Goal: Task Accomplishment & Management: Use online tool/utility

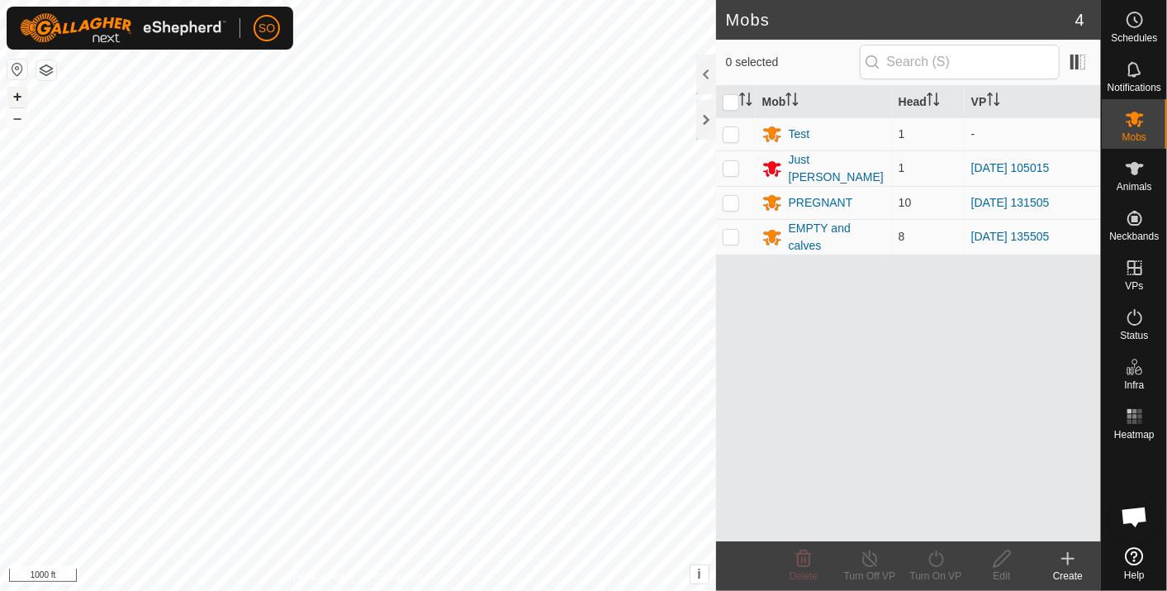
click at [18, 93] on button "+" at bounding box center [17, 97] width 20 height 20
click at [1131, 162] on icon at bounding box center [1135, 169] width 20 height 20
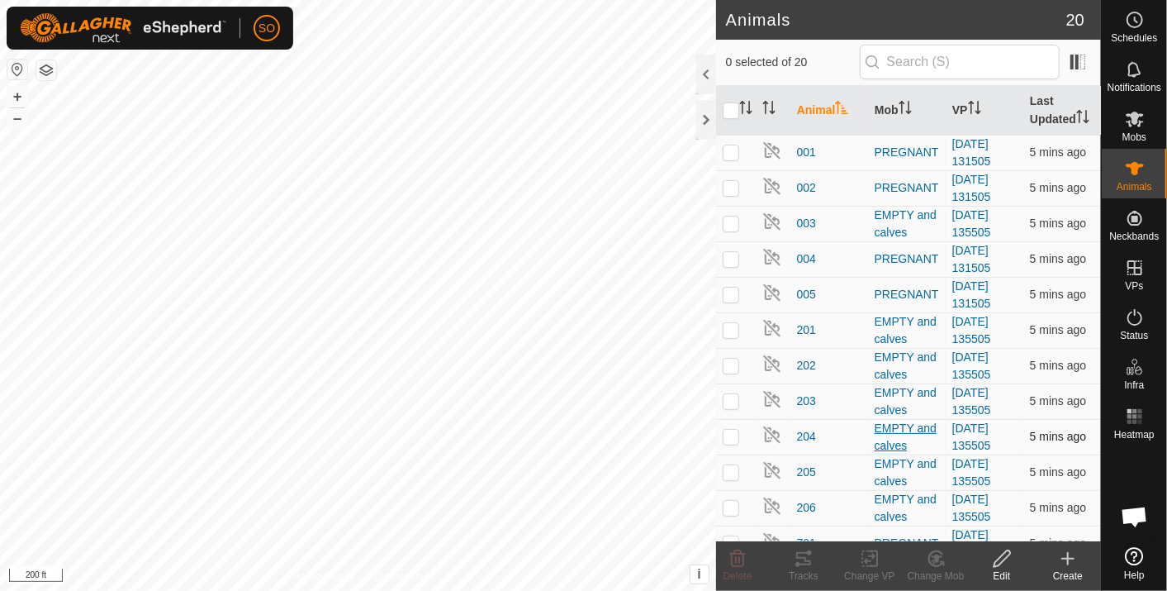
scroll to position [297, 0]
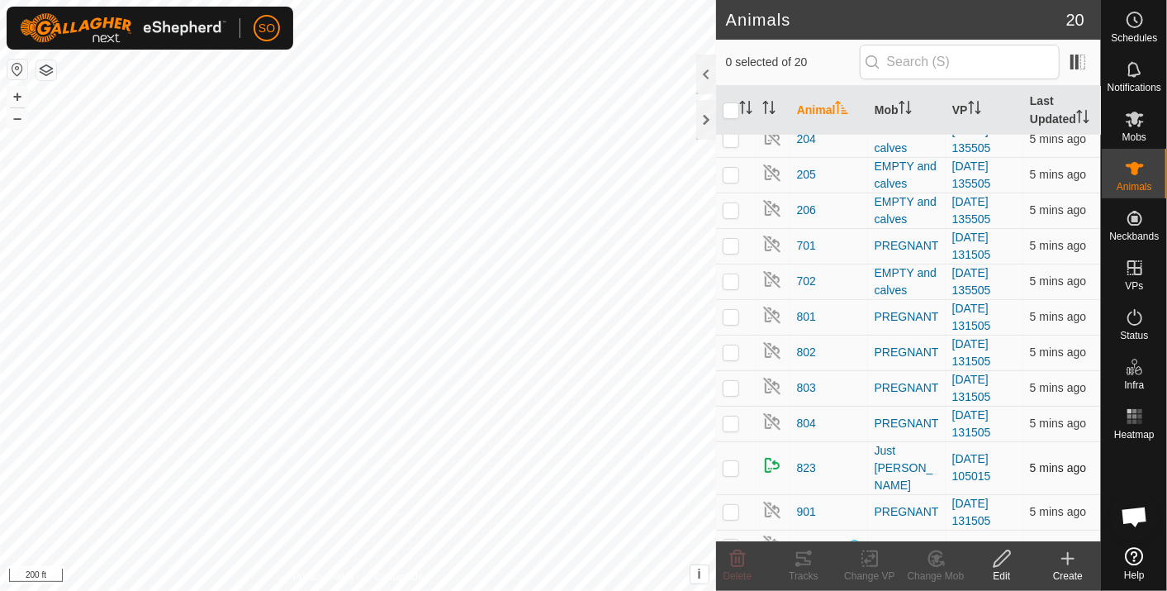
drag, startPoint x: 901, startPoint y: 430, endPoint x: 731, endPoint y: 454, distance: 172.0
click at [731, 461] on p-checkbox at bounding box center [731, 467] width 17 height 13
checkbox input "true"
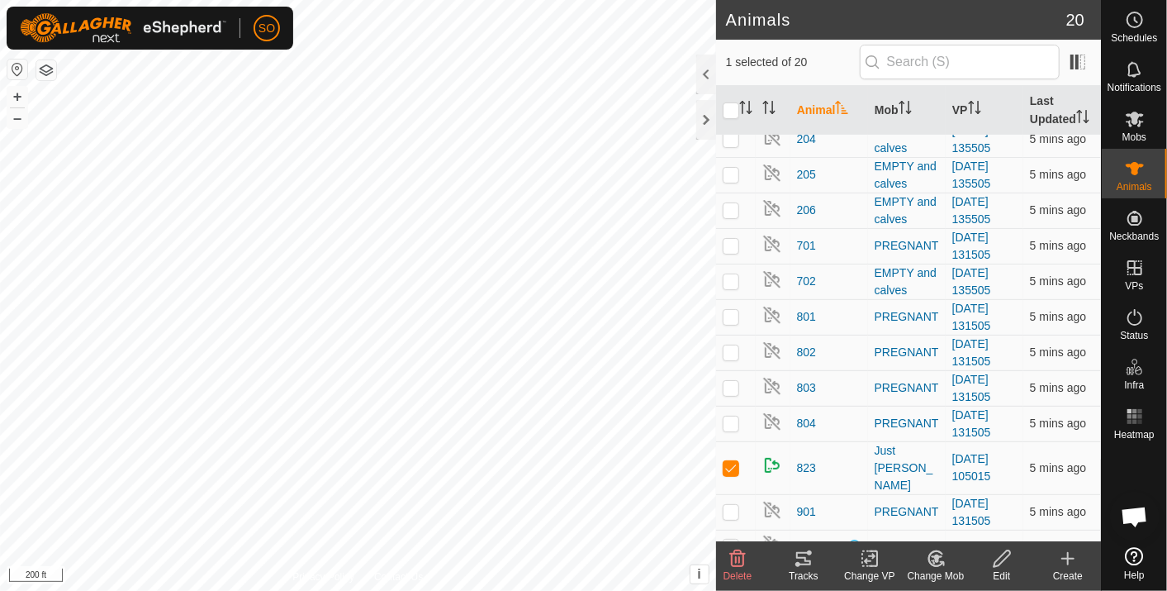
click at [802, 552] on icon at bounding box center [803, 558] width 15 height 13
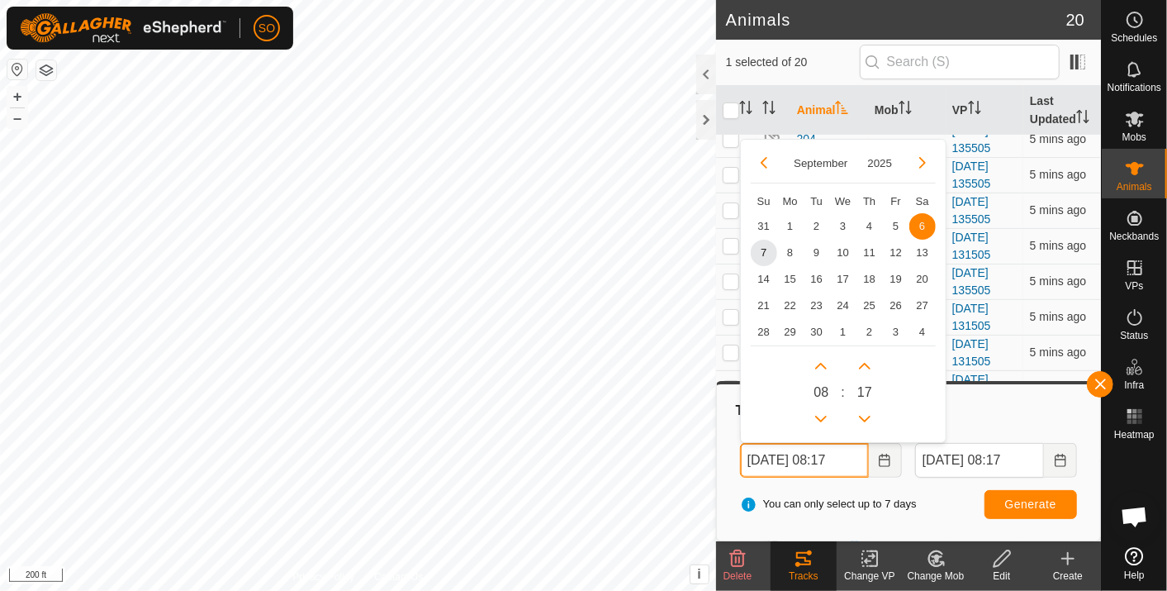
click at [861, 458] on input "06 Sep, 2025 08:17" at bounding box center [804, 460] width 129 height 35
click at [1032, 501] on span "Generate" at bounding box center [1030, 503] width 51 height 13
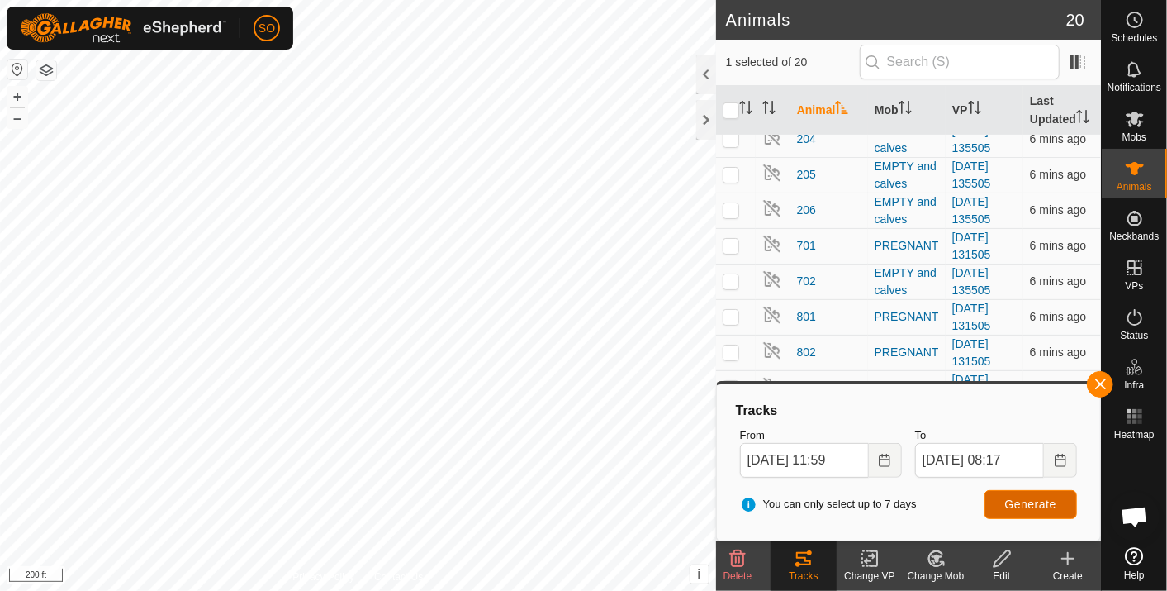
click at [1035, 498] on span "Generate" at bounding box center [1030, 503] width 51 height 13
click at [881, 460] on icon "Choose Date" at bounding box center [884, 460] width 13 height 13
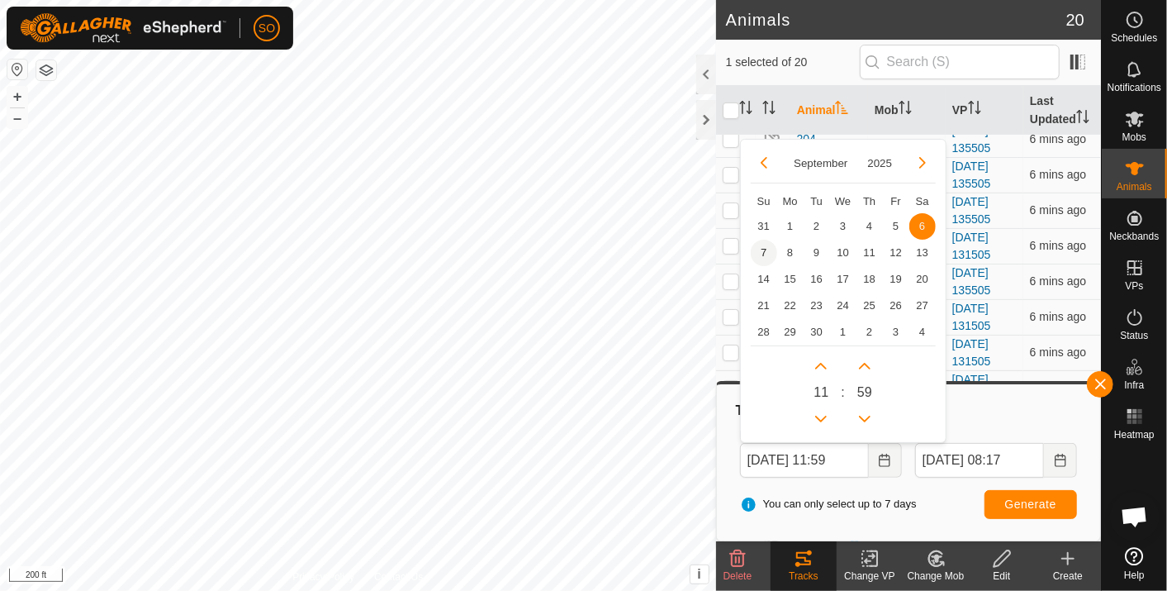
click at [763, 245] on span "7" at bounding box center [764, 253] width 26 height 26
type input "07 Sep, 2025 11:59"
type input "08 Sep, 2025 11:59"
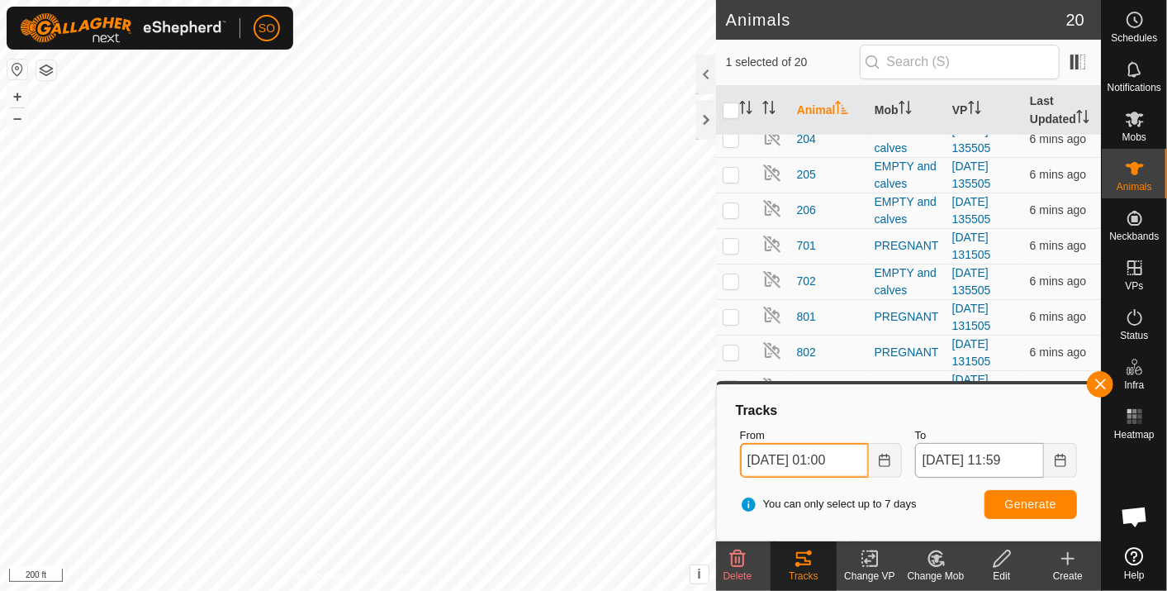
type input "07 Sep, 2025 01:00"
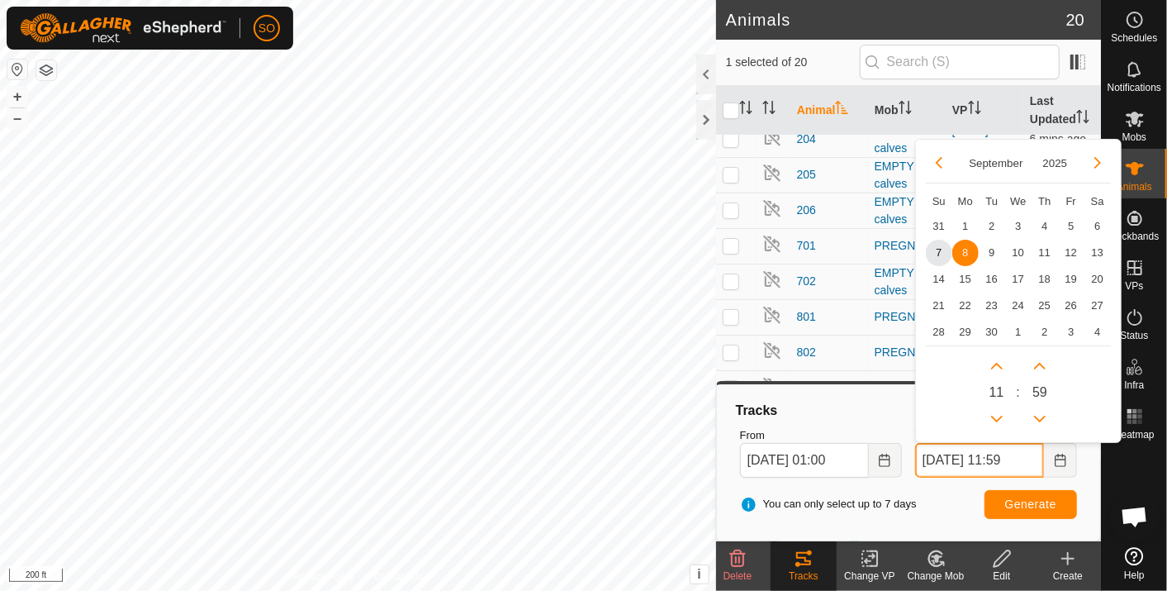
click at [938, 466] on input "08 Sep, 2025 11:59" at bounding box center [979, 460] width 129 height 35
click at [1037, 463] on input "07 Sep, 2025 11:59" at bounding box center [979, 460] width 129 height 35
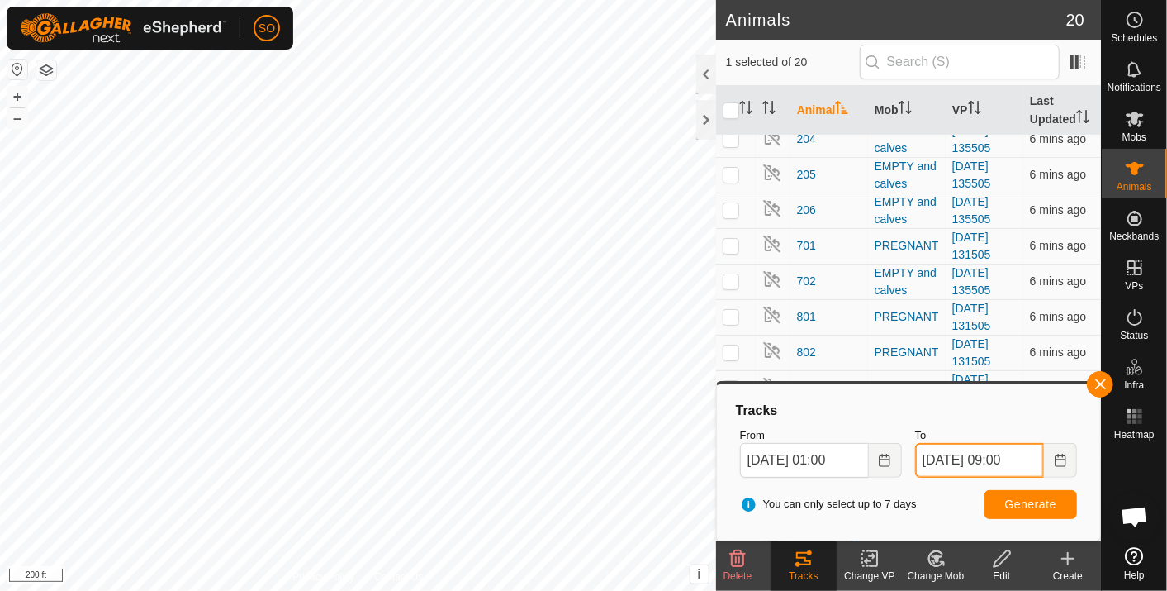
type input "07 Sep, 2025 09:00"
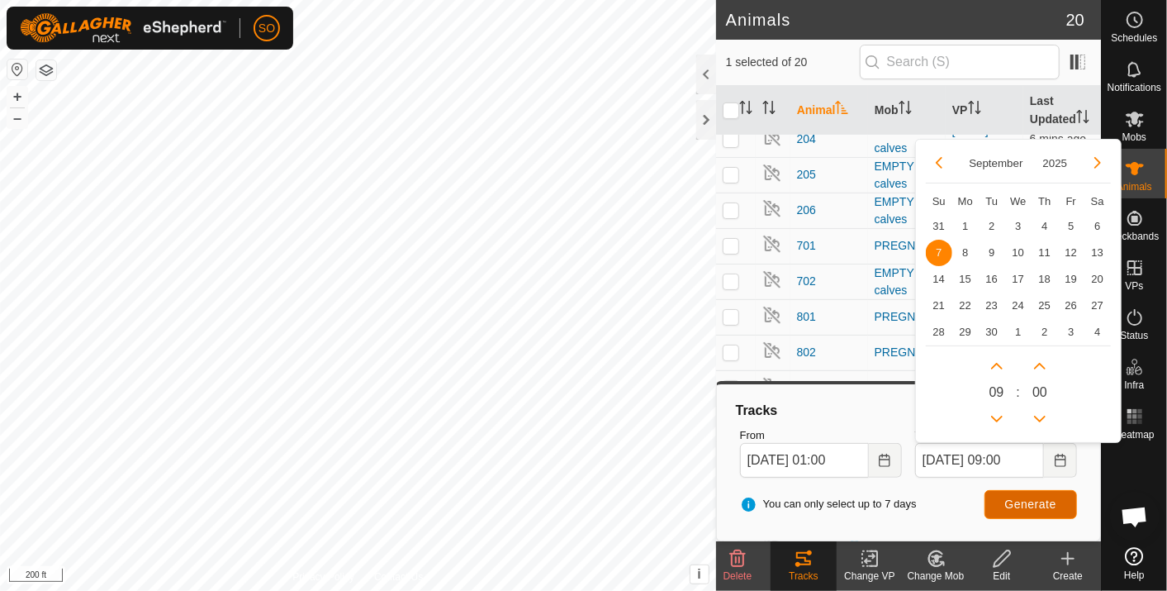
click at [1017, 504] on span "Generate" at bounding box center [1030, 503] width 51 height 13
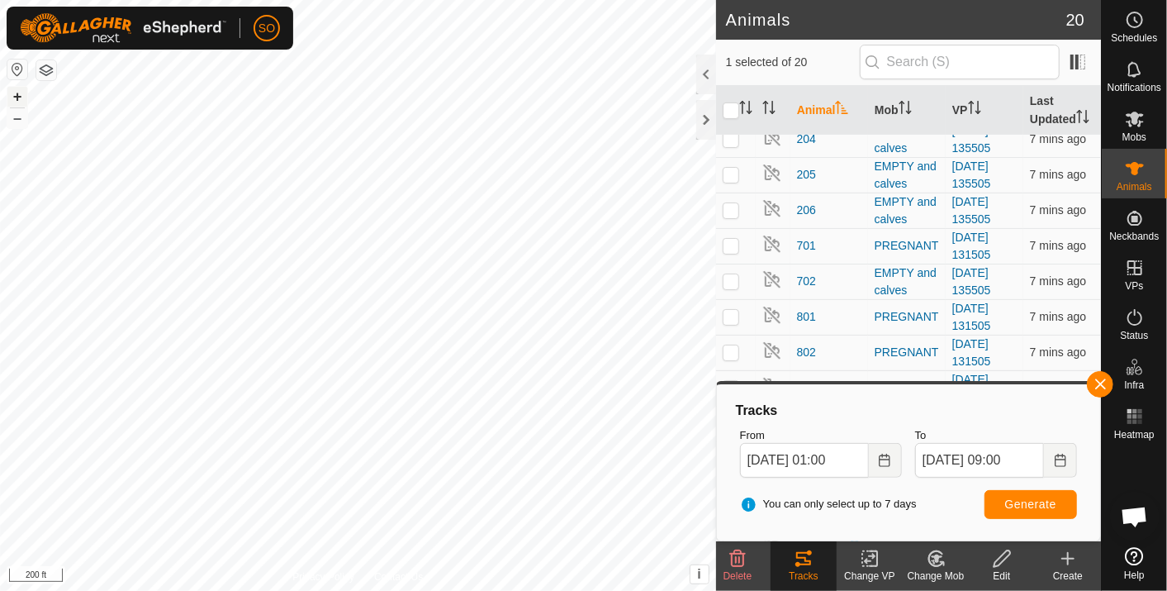
click at [12, 88] on button "+" at bounding box center [17, 97] width 20 height 20
click at [19, 95] on button "+" at bounding box center [17, 97] width 20 height 20
click at [12, 116] on button "–" at bounding box center [17, 118] width 20 height 20
click at [20, 116] on button "–" at bounding box center [17, 118] width 20 height 20
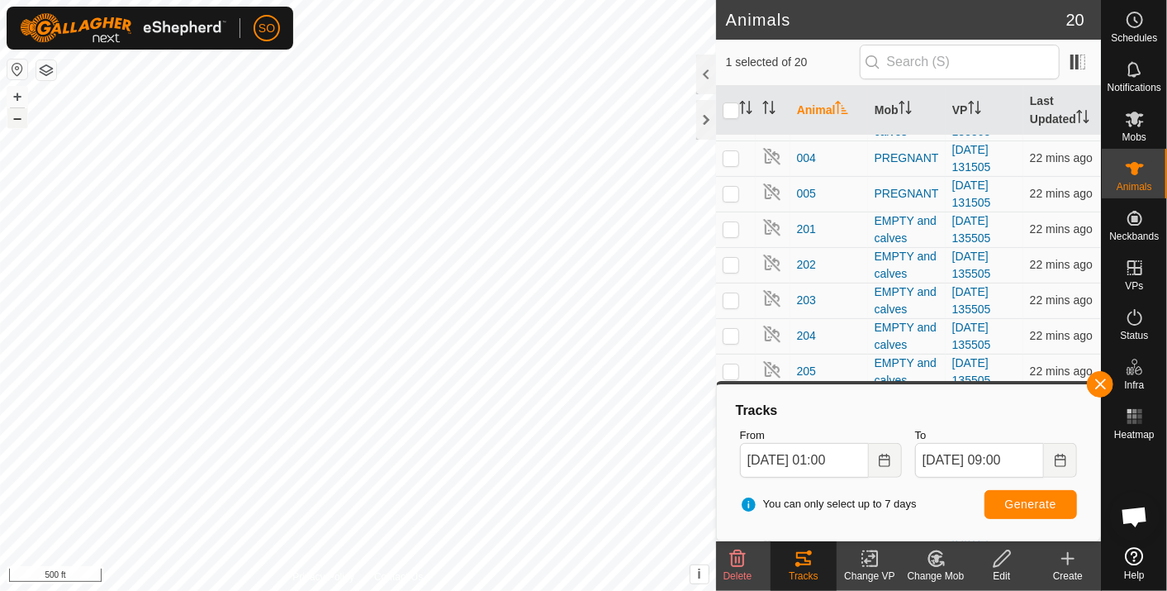
scroll to position [100, 0]
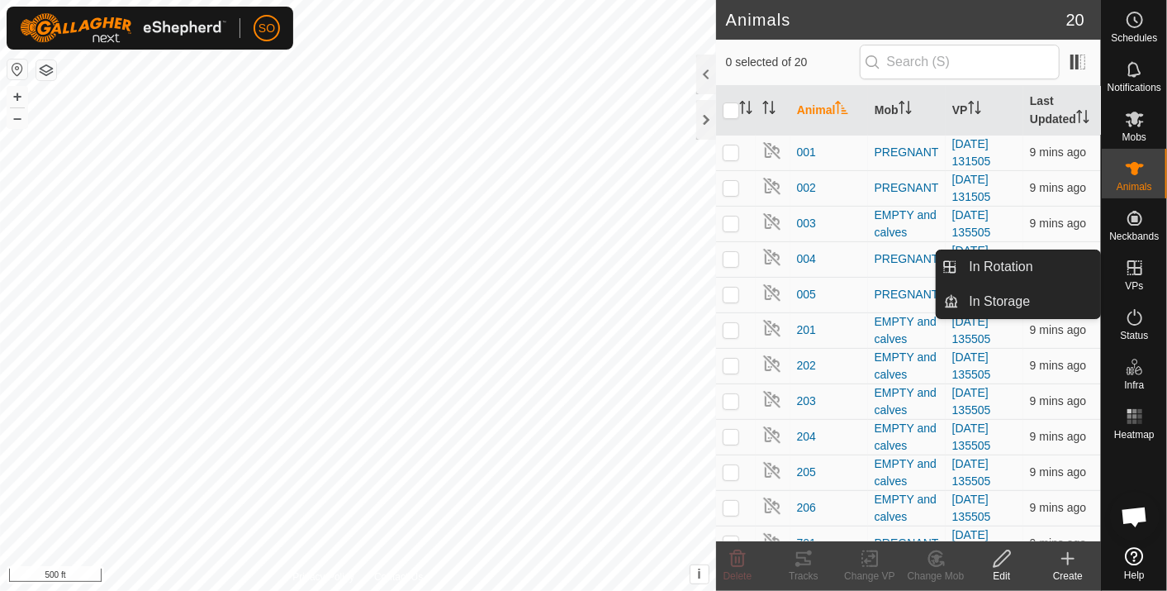
click at [1135, 268] on icon at bounding box center [1135, 267] width 15 height 15
click at [1035, 262] on link "In Rotation" at bounding box center [1030, 266] width 141 height 33
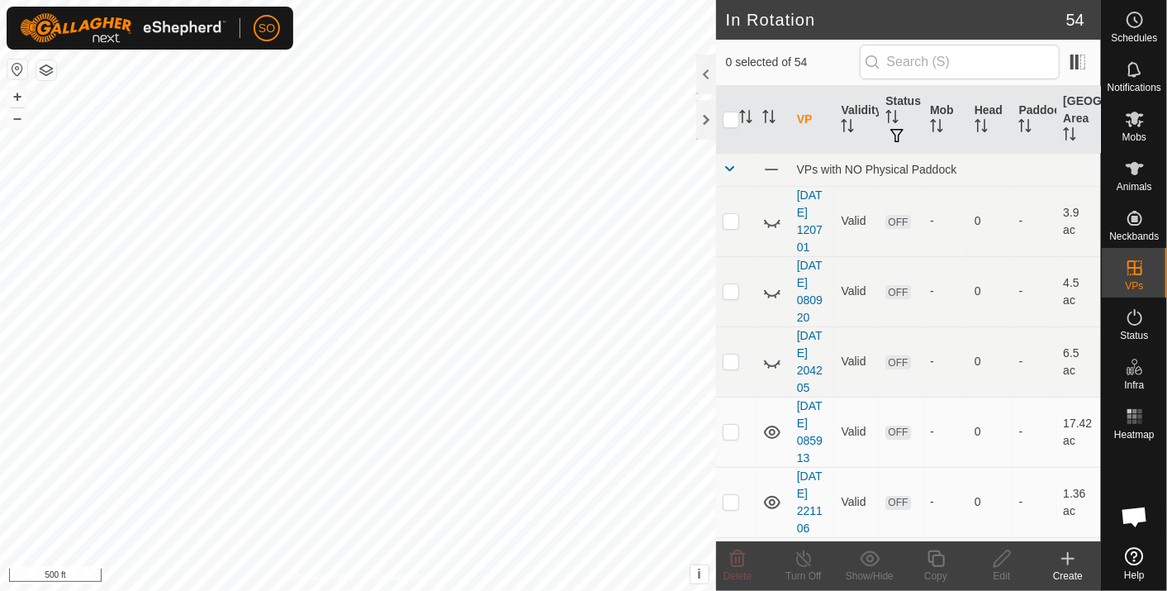
click at [1069, 562] on icon at bounding box center [1068, 559] width 20 height 20
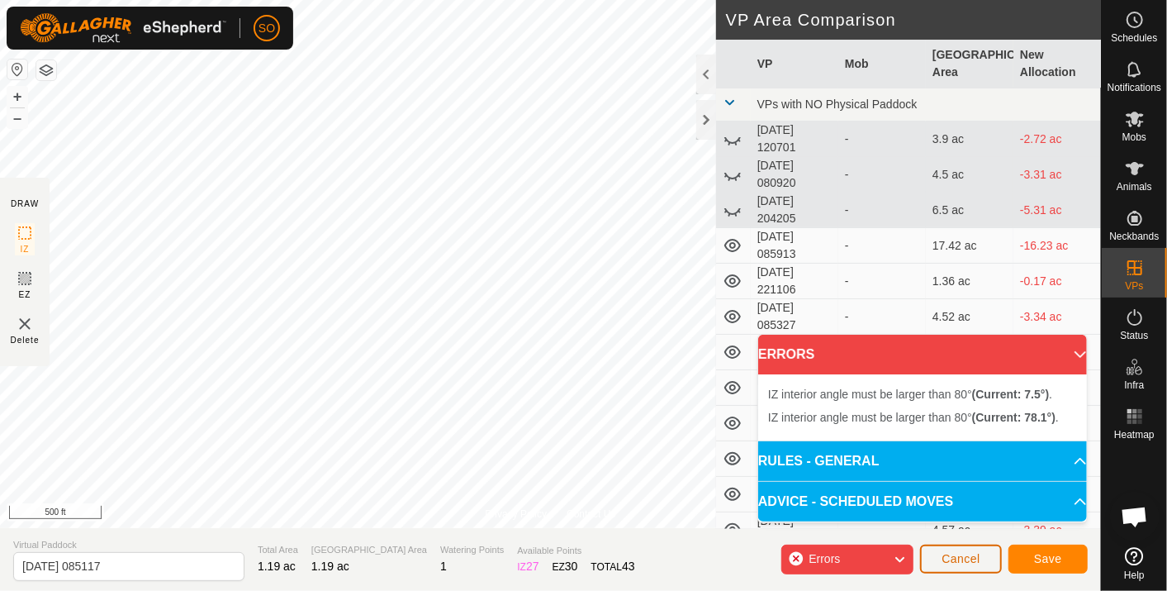
click at [976, 557] on span "Cancel" at bounding box center [961, 558] width 39 height 13
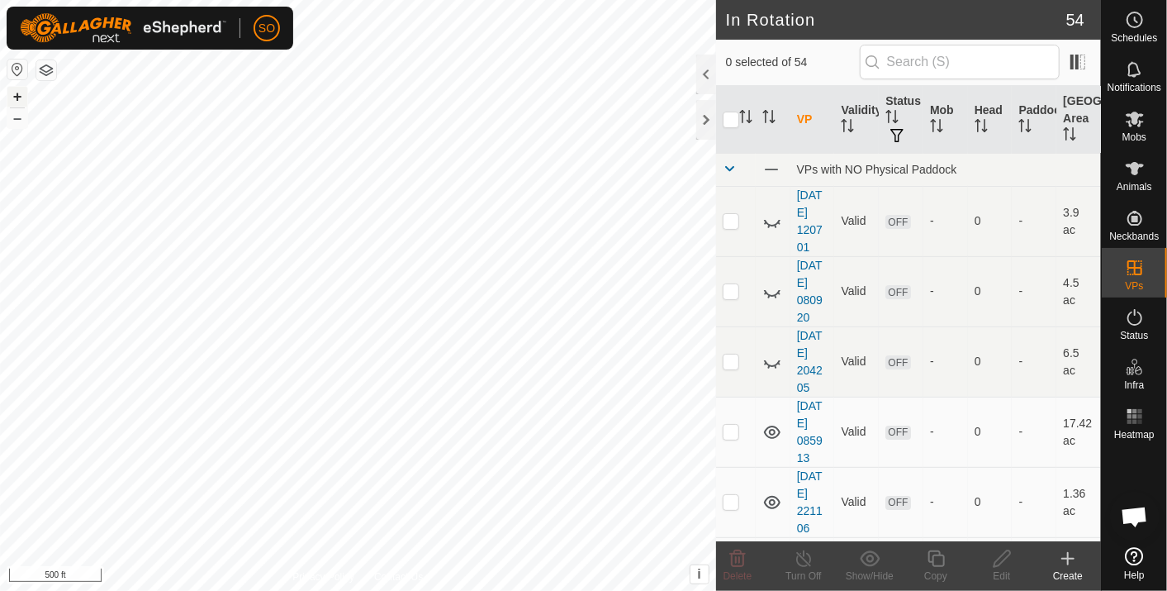
click at [12, 95] on button "+" at bounding box center [17, 97] width 20 height 20
click at [1072, 555] on icon at bounding box center [1068, 559] width 20 height 20
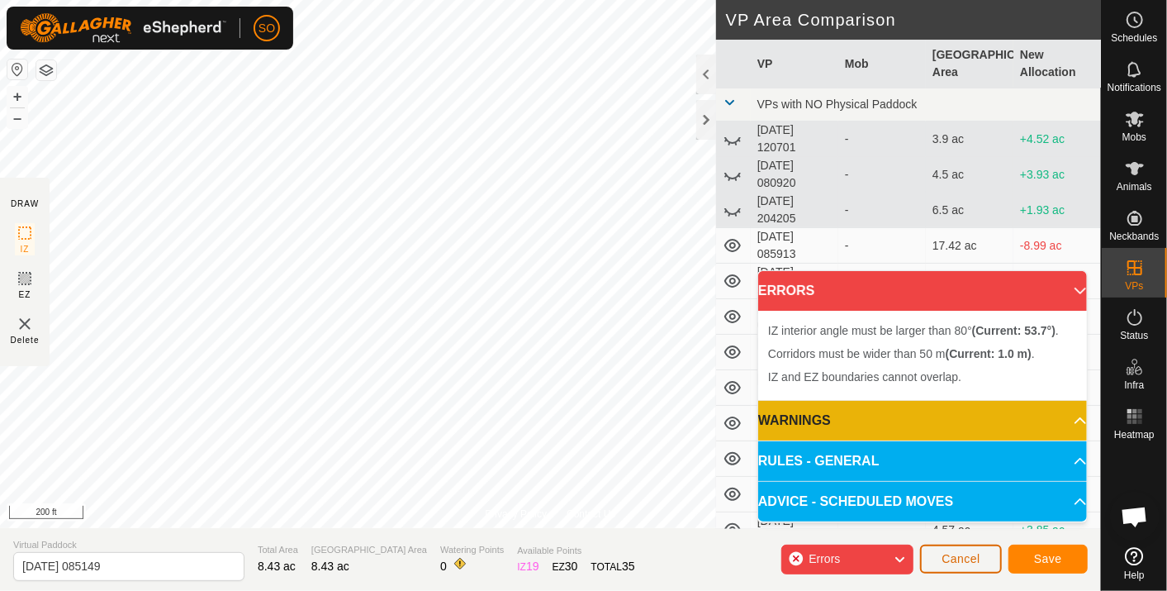
click at [975, 557] on span "Cancel" at bounding box center [961, 558] width 39 height 13
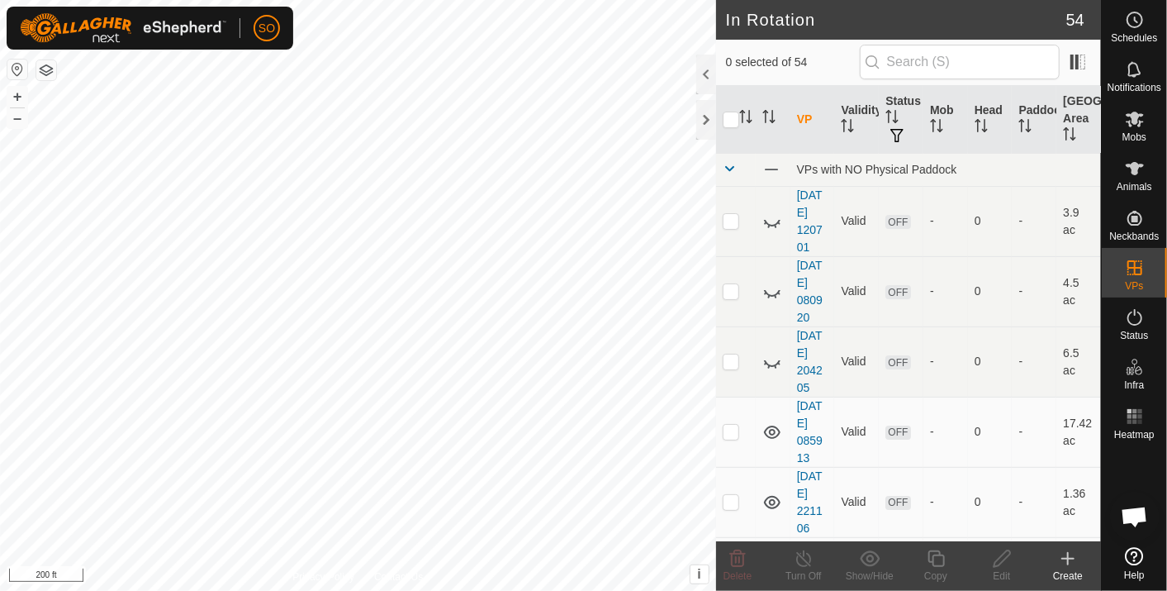
click at [1074, 558] on icon at bounding box center [1068, 559] width 20 height 20
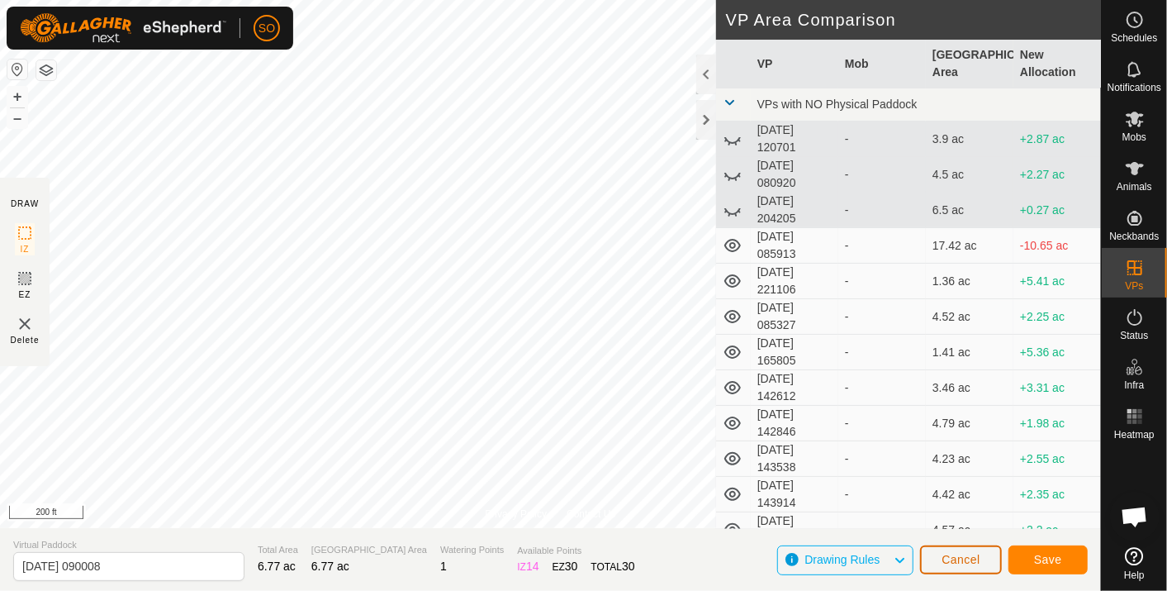
click at [960, 558] on span "Cancel" at bounding box center [961, 559] width 39 height 13
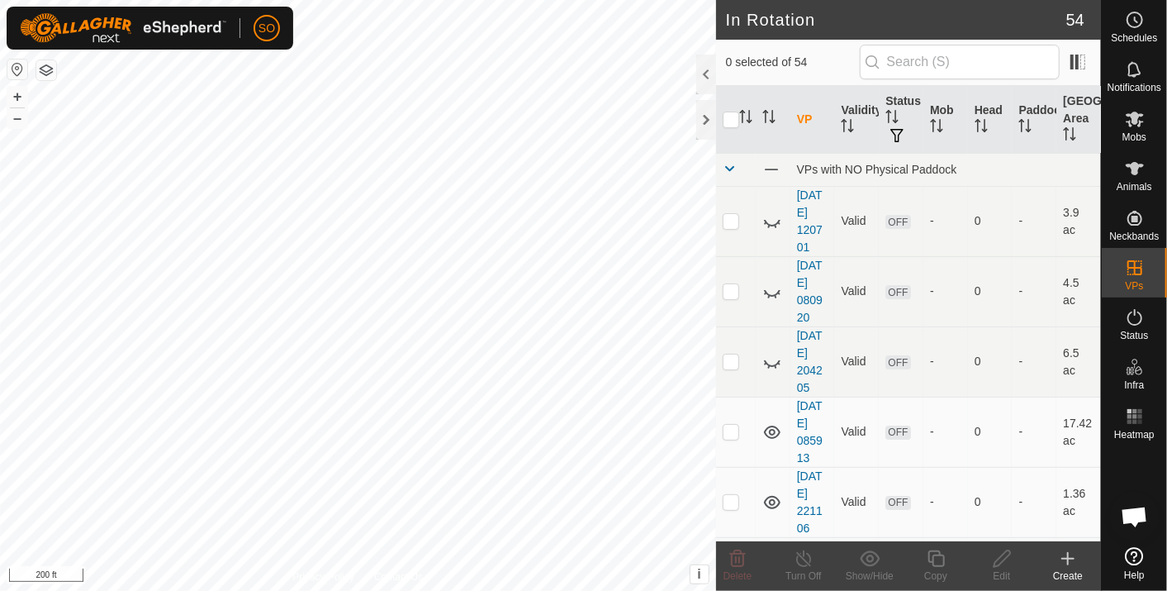
click at [1067, 556] on icon at bounding box center [1068, 559] width 20 height 20
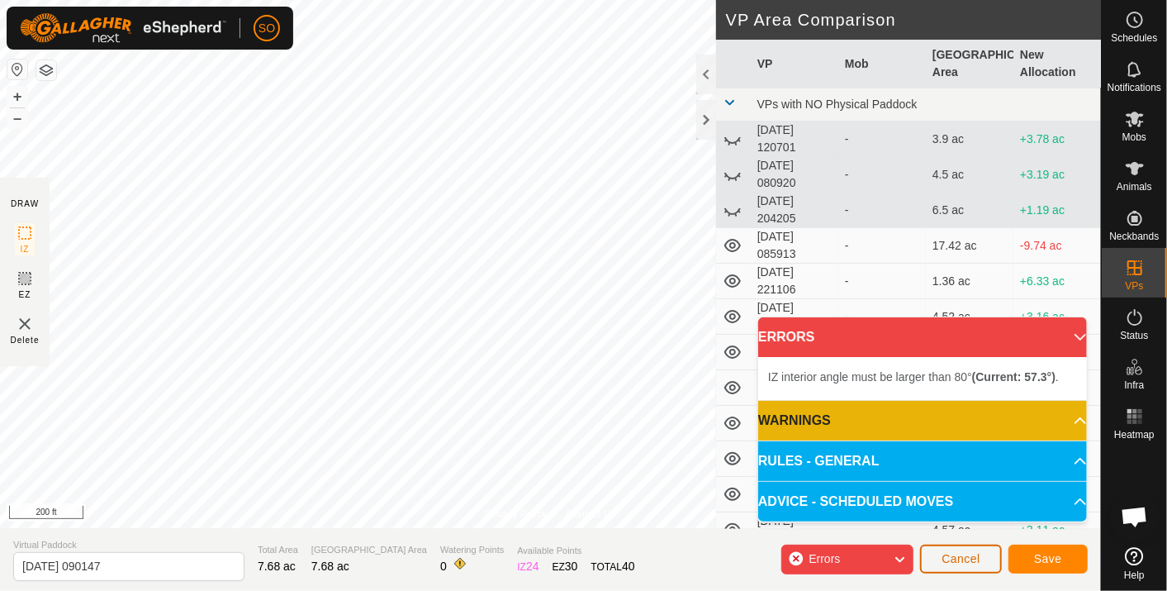
click at [951, 553] on span "Cancel" at bounding box center [961, 558] width 39 height 13
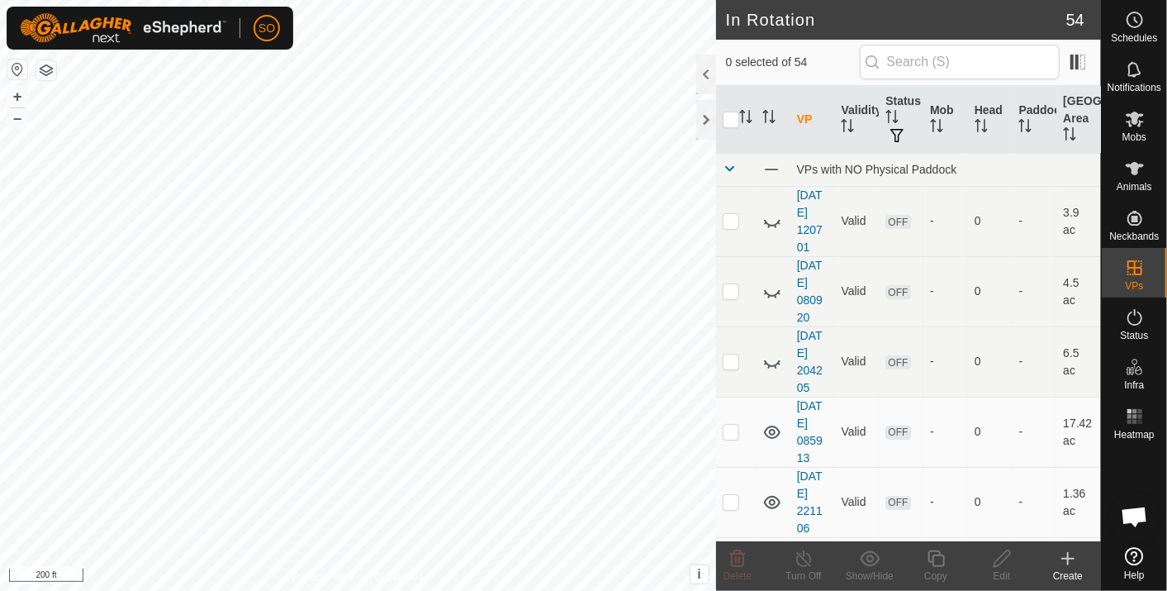
click at [1075, 553] on icon at bounding box center [1068, 559] width 20 height 20
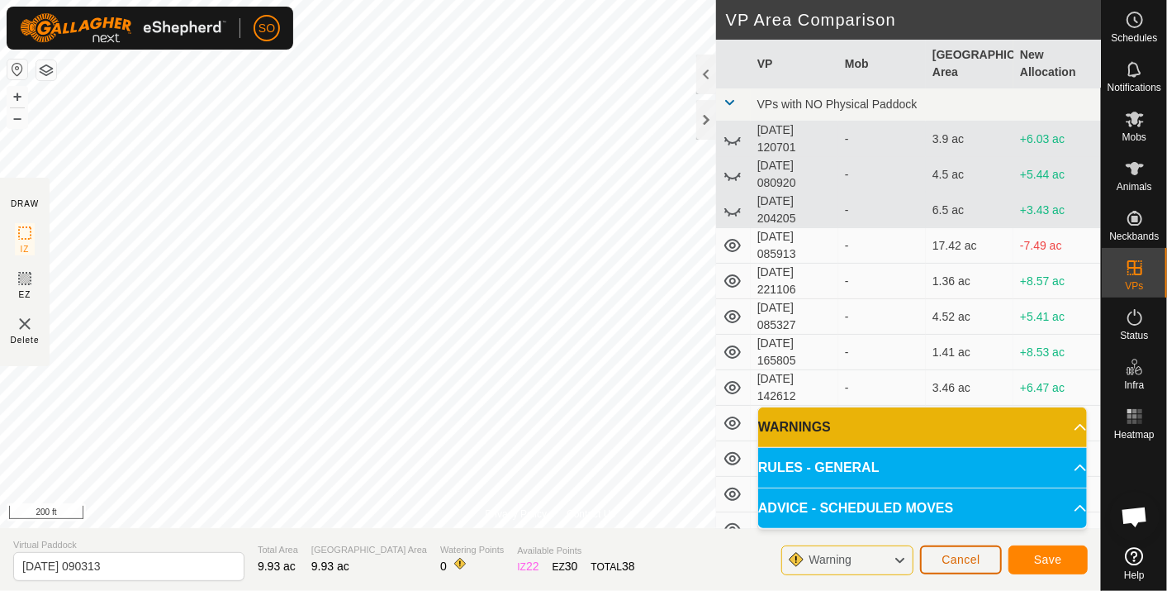
click at [955, 554] on span "Cancel" at bounding box center [961, 559] width 39 height 13
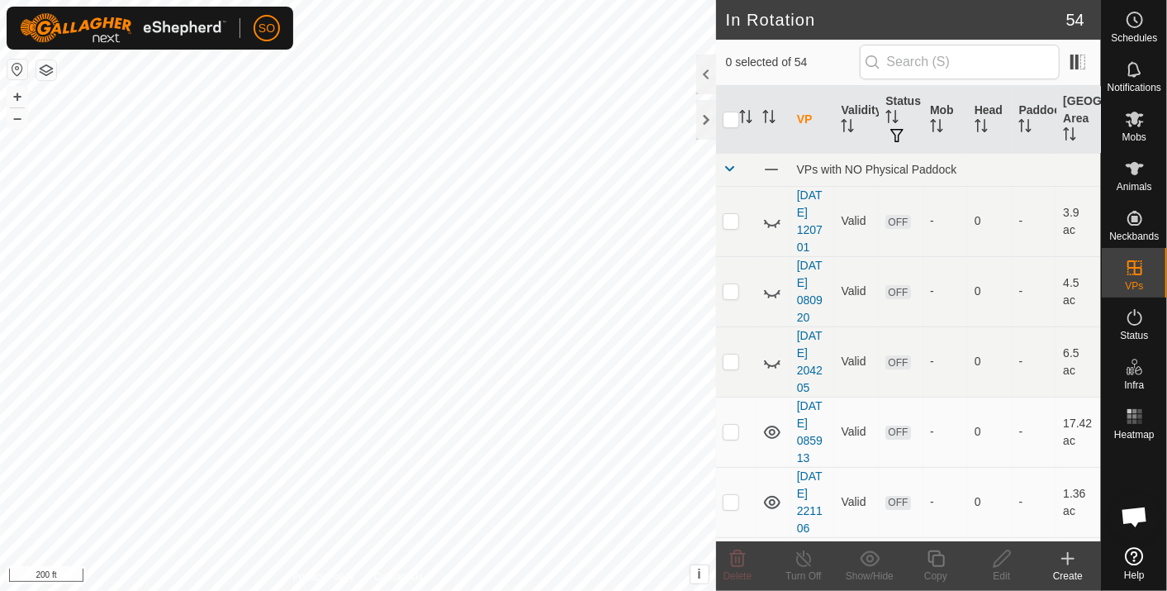
click at [1066, 559] on icon at bounding box center [1068, 559] width 20 height 20
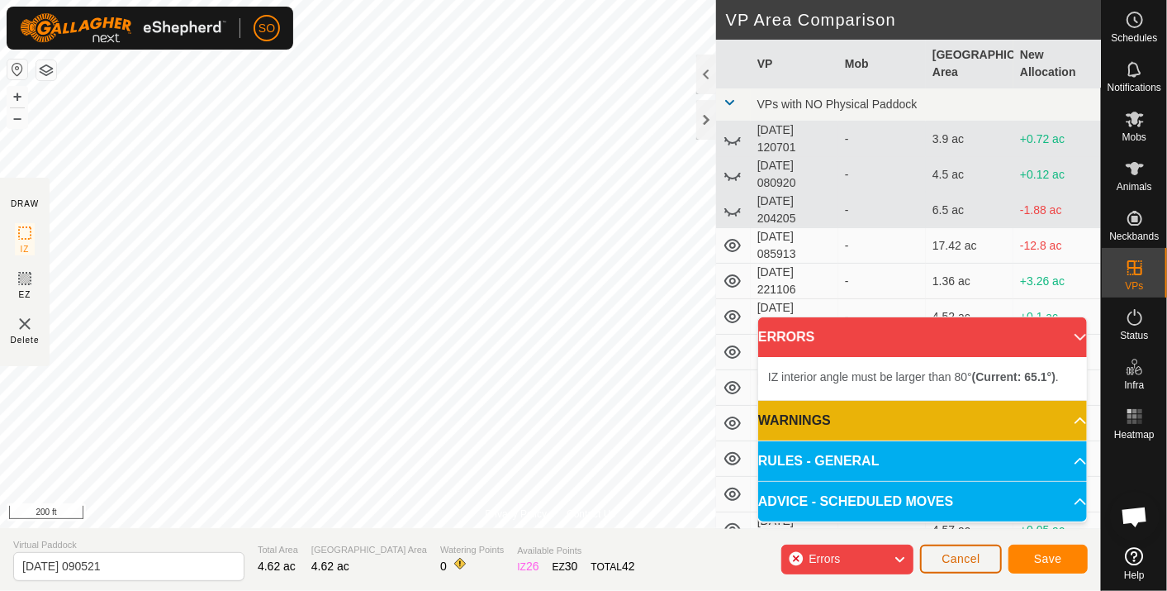
click at [934, 553] on button "Cancel" at bounding box center [961, 558] width 82 height 29
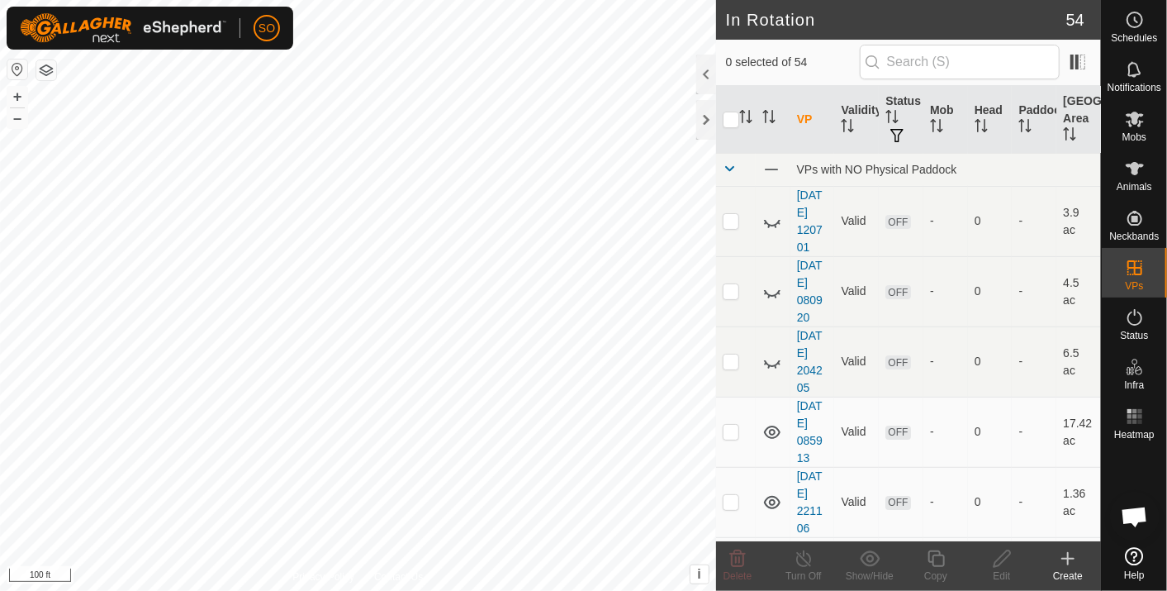
click at [1064, 552] on icon at bounding box center [1068, 559] width 20 height 20
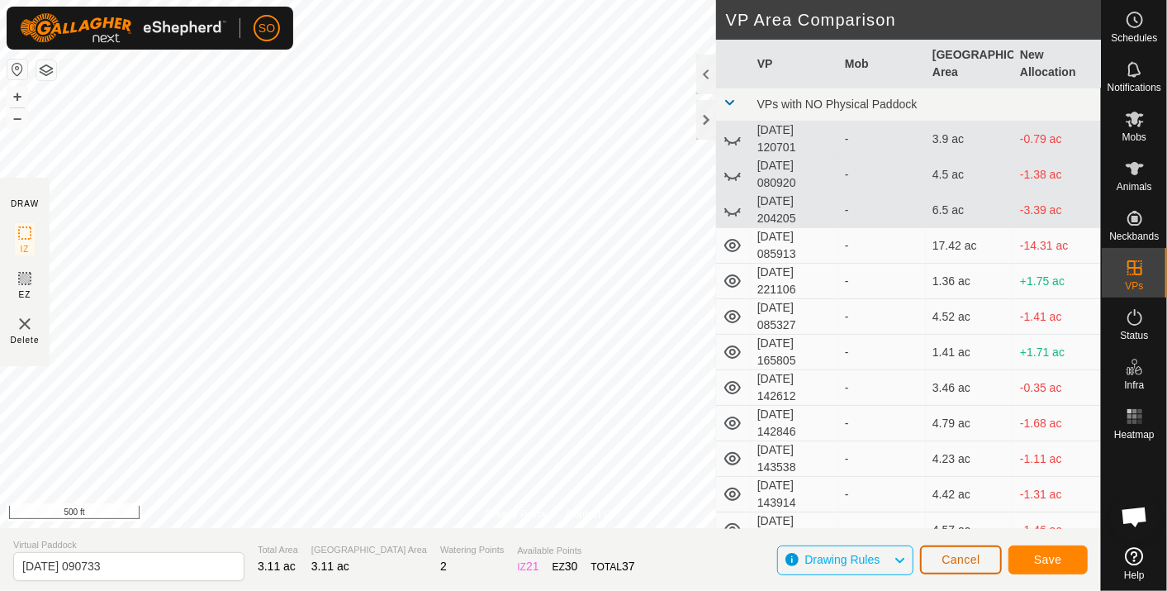
click at [986, 556] on button "Cancel" at bounding box center [961, 559] width 82 height 29
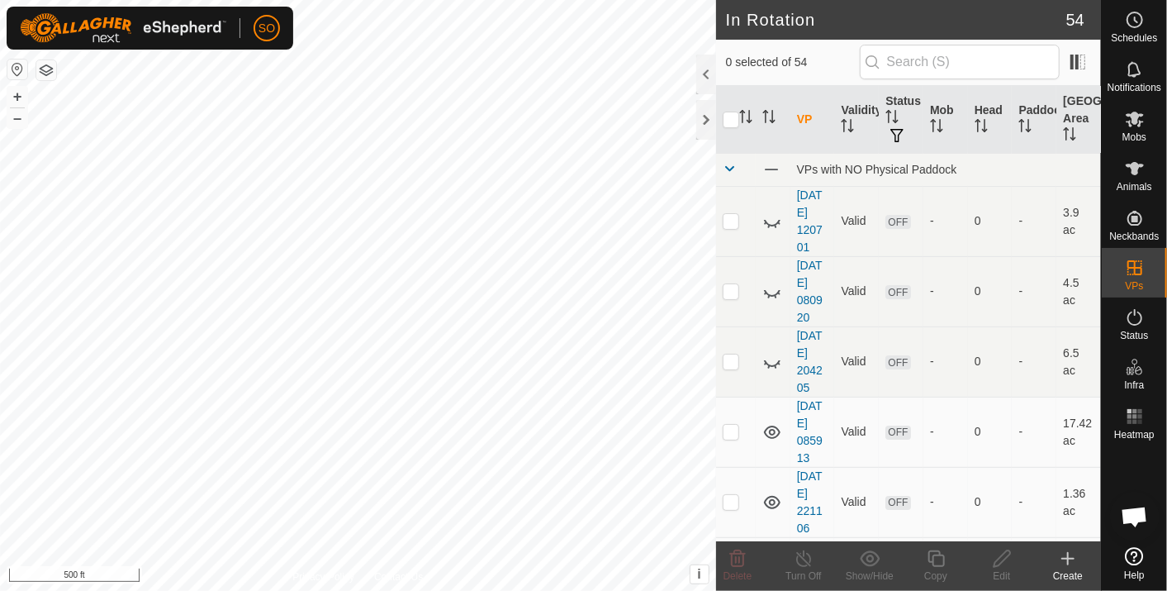
click at [1068, 554] on icon at bounding box center [1068, 559] width 0 height 12
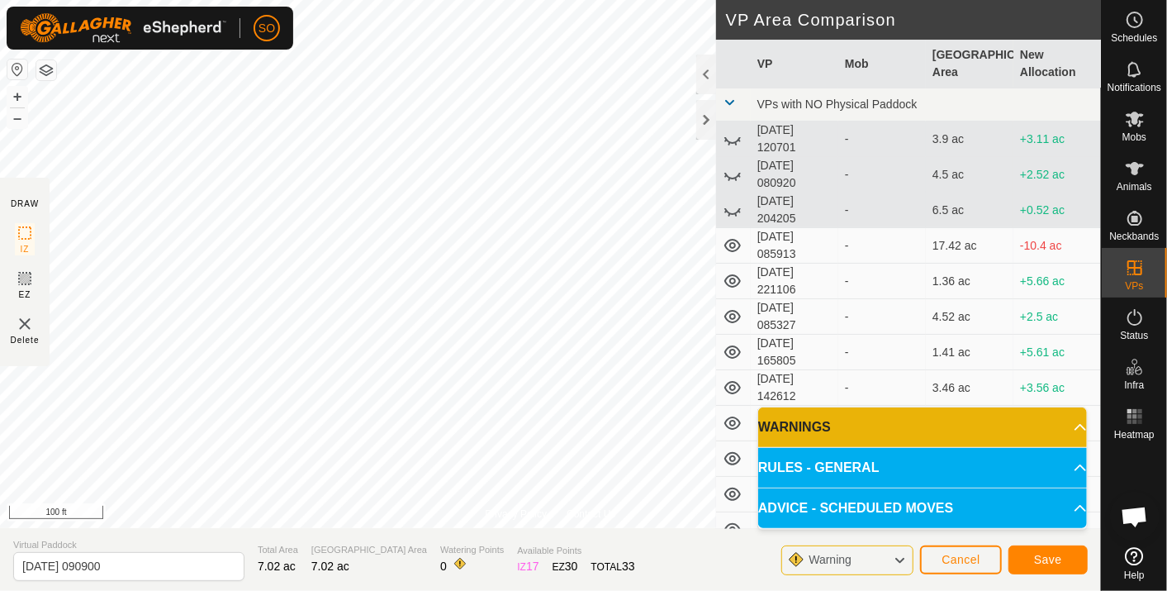
click at [566, 0] on html "SO Schedules Notifications Mobs Animals Neckbands VPs Status Infra Heatmap Help…" at bounding box center [583, 295] width 1167 height 591
click at [972, 546] on button "Cancel" at bounding box center [961, 559] width 82 height 29
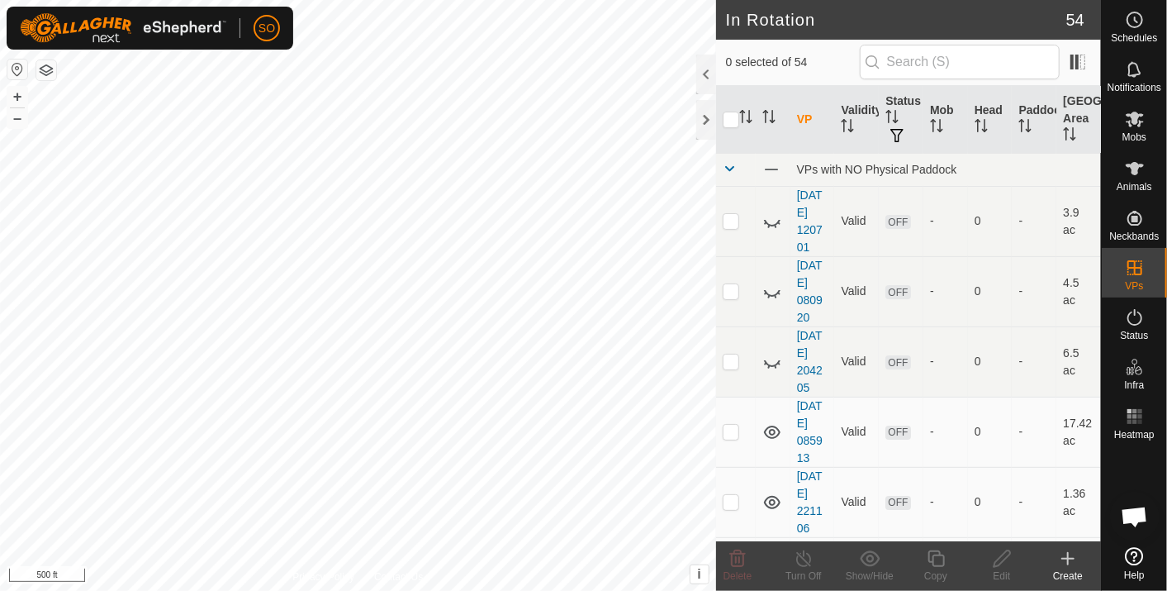
click at [1069, 554] on icon at bounding box center [1068, 559] width 20 height 20
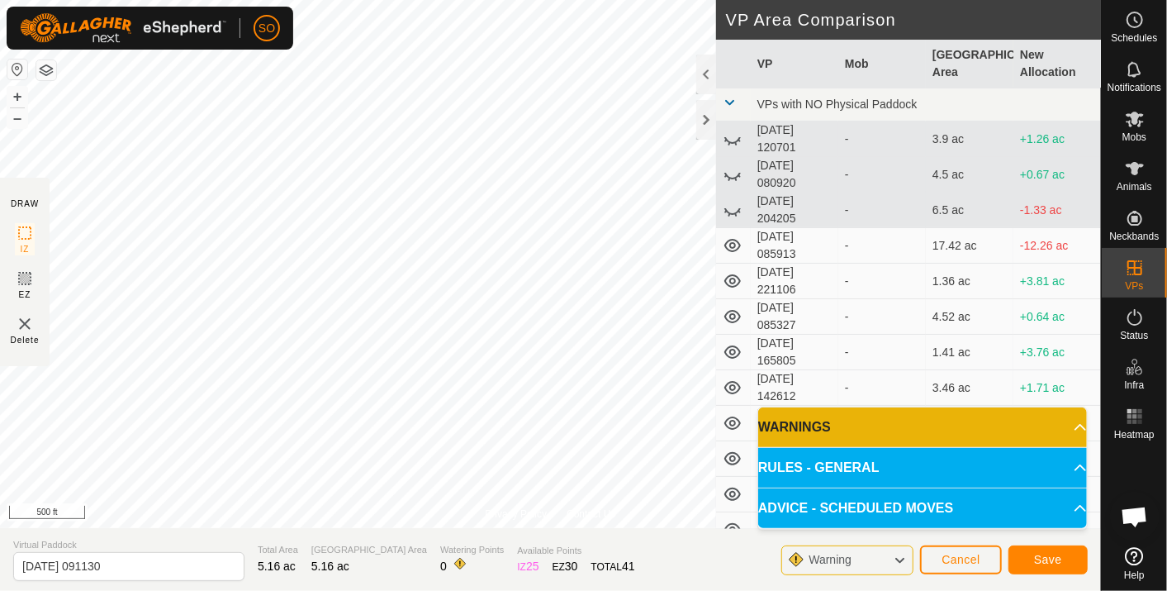
click at [816, 327] on td "[DATE] 085327" at bounding box center [795, 317] width 88 height 36
click at [957, 553] on span "Cancel" at bounding box center [961, 559] width 39 height 13
